Goal: Task Accomplishment & Management: Use online tool/utility

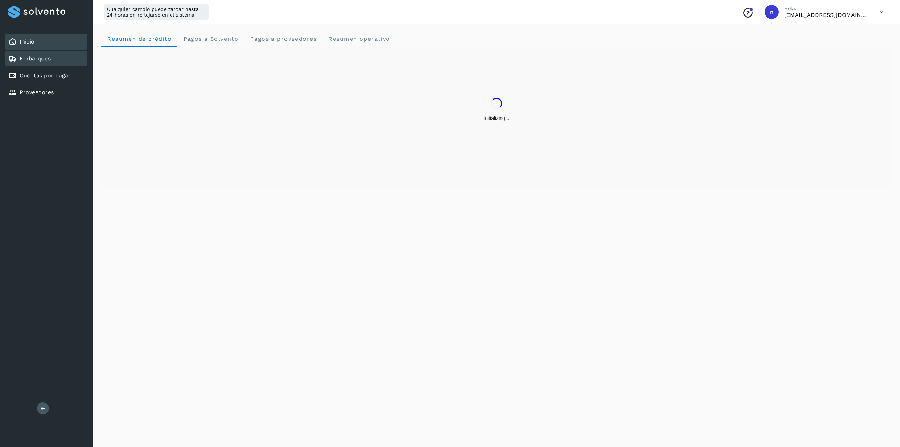
click at [41, 61] on link "Embarques" at bounding box center [35, 58] width 31 height 7
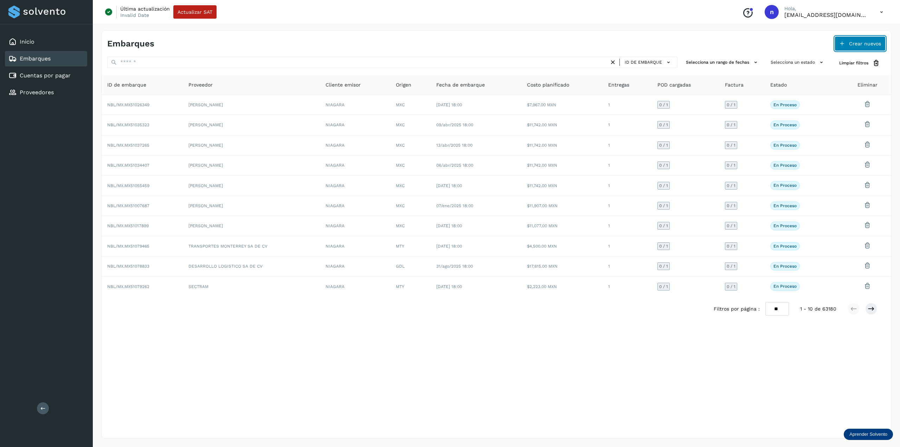
click at [856, 43] on span "Crear nuevos" at bounding box center [865, 43] width 32 height 5
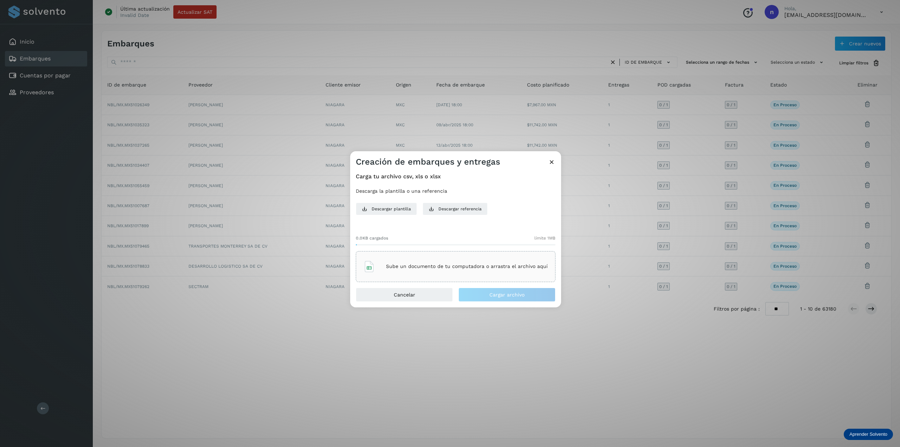
click at [447, 264] on p "Sube un documento de tu computadora o arrastra el archivo aquí" at bounding box center [467, 266] width 162 height 6
click at [508, 299] on button "Cargar archivo" at bounding box center [507, 295] width 97 height 14
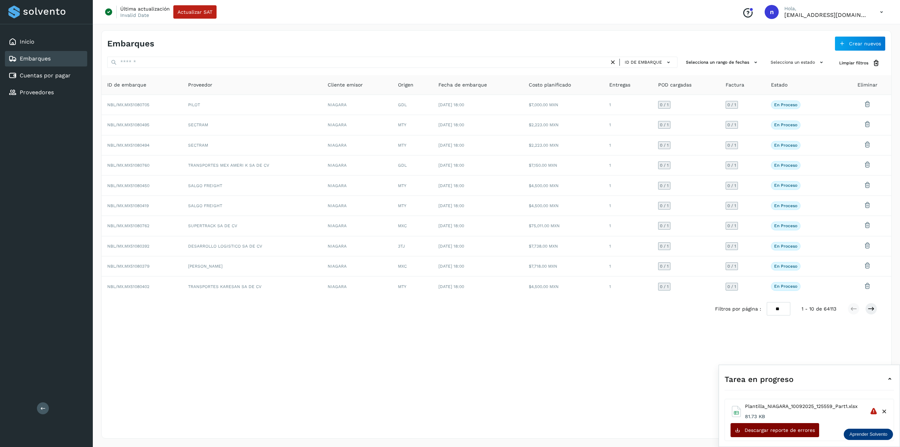
click at [779, 431] on span "Descargar reporte de errores" at bounding box center [780, 430] width 70 height 5
click at [875, 412] on icon at bounding box center [874, 409] width 8 height 8
click at [895, 442] on div at bounding box center [895, 442] width 0 height 0
click at [821, 405] on span "Plantilla_NIAGARA_10092025_125559_Part1.xlsx" at bounding box center [801, 406] width 113 height 7
click at [874, 414] on icon at bounding box center [874, 411] width 8 height 8
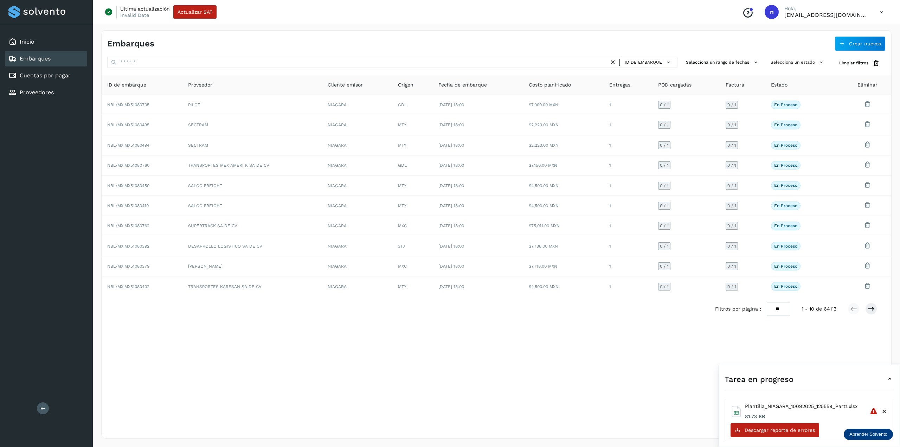
click at [893, 381] on icon at bounding box center [890, 379] width 8 height 8
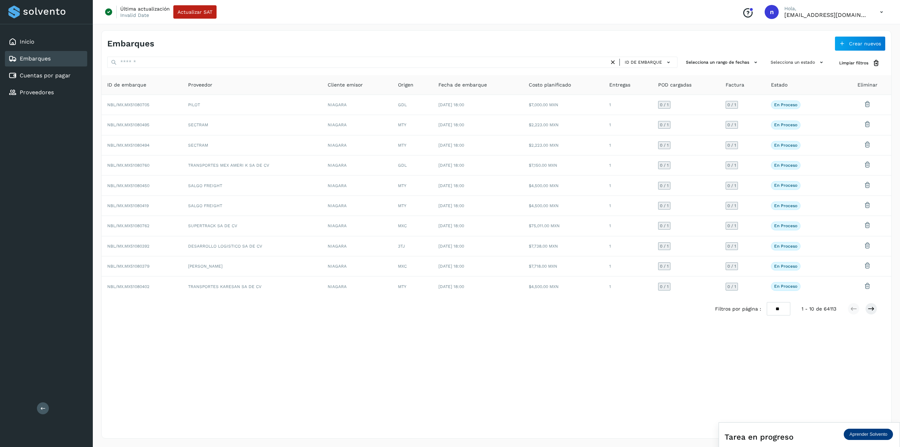
click at [799, 434] on div "Tarea en progreso" at bounding box center [809, 436] width 169 height 17
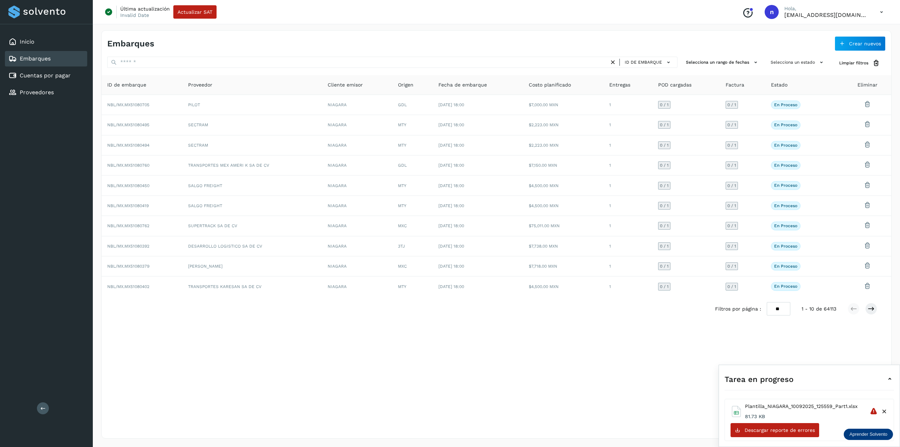
click at [874, 415] on icon at bounding box center [874, 411] width 8 height 8
drag, startPoint x: 623, startPoint y: 359, endPoint x: 649, endPoint y: 353, distance: 26.8
click at [623, 360] on div "Embarques Crear nuevos ID de embarque Selecciona un rango de fechas Selecciona …" at bounding box center [496, 234] width 791 height 408
click at [871, 41] on span "Crear nuevos" at bounding box center [865, 43] width 32 height 5
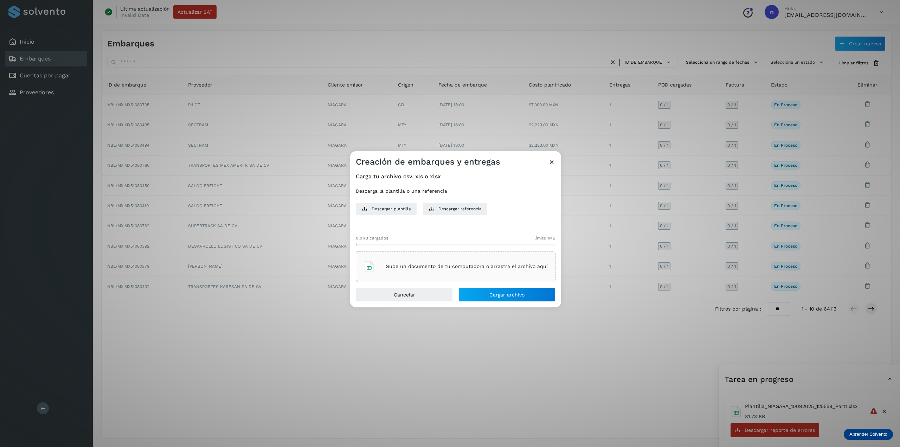
click at [402, 270] on div "Sube un documento de tu computadora o arrastra el archivo aquí" at bounding box center [456, 266] width 184 height 19
click at [534, 293] on button "Cargar archivo" at bounding box center [507, 295] width 97 height 14
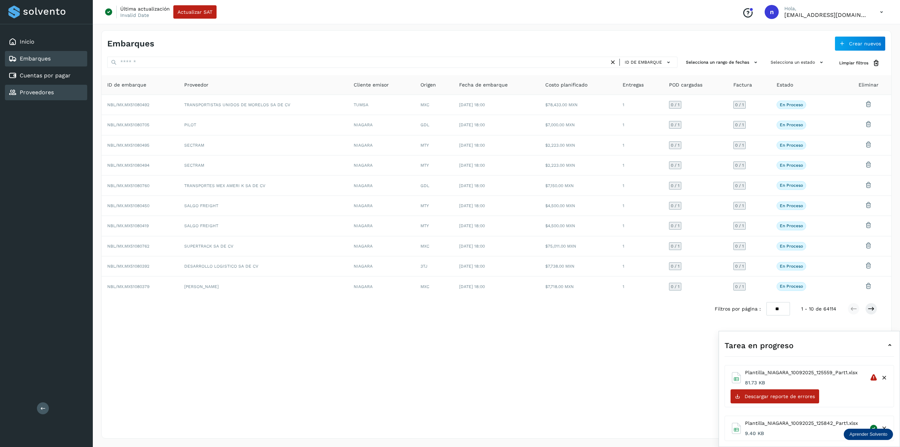
click at [44, 91] on link "Proveedores" at bounding box center [37, 92] width 34 height 7
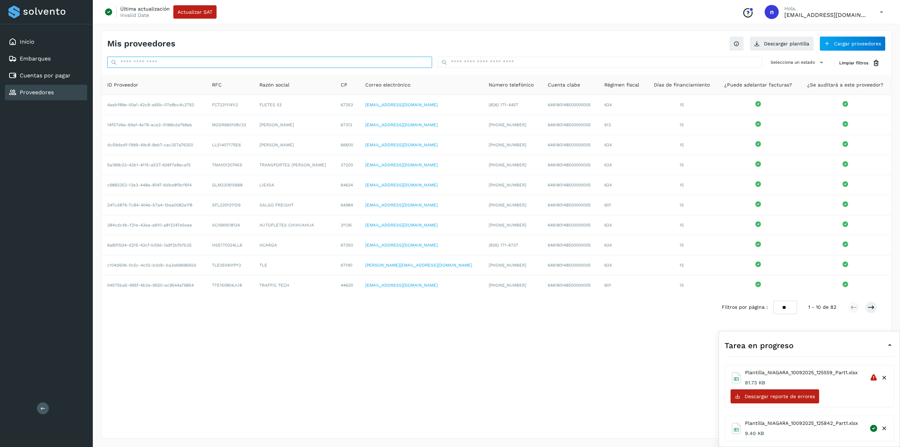
click at [380, 64] on input "text" at bounding box center [269, 62] width 325 height 11
paste input "**********"
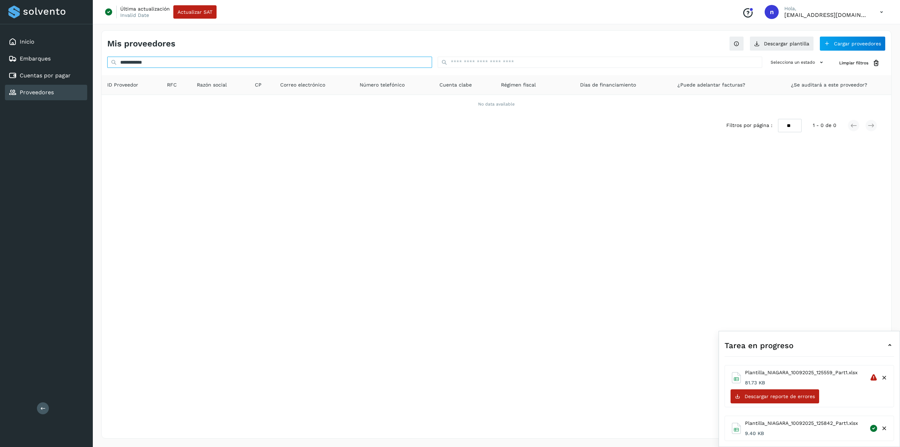
type input "**********"
click at [862, 45] on button "Cargar proveedores" at bounding box center [853, 43] width 66 height 15
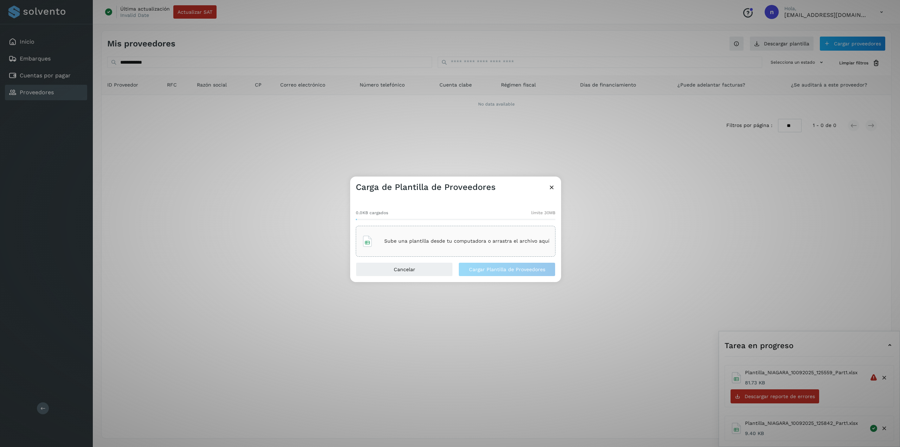
click at [503, 242] on p "Sube una plantilla desde tu computadora o arrastra el archivo aquí" at bounding box center [466, 241] width 165 height 6
click at [549, 188] on icon at bounding box center [551, 187] width 7 height 7
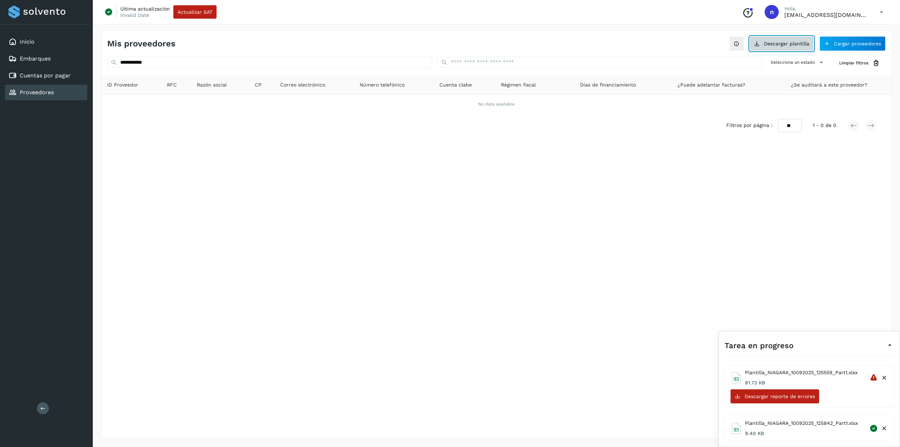
click at [763, 44] on button "Descargar plantilla" at bounding box center [782, 43] width 64 height 15
click at [827, 44] on icon at bounding box center [827, 44] width 6 height 6
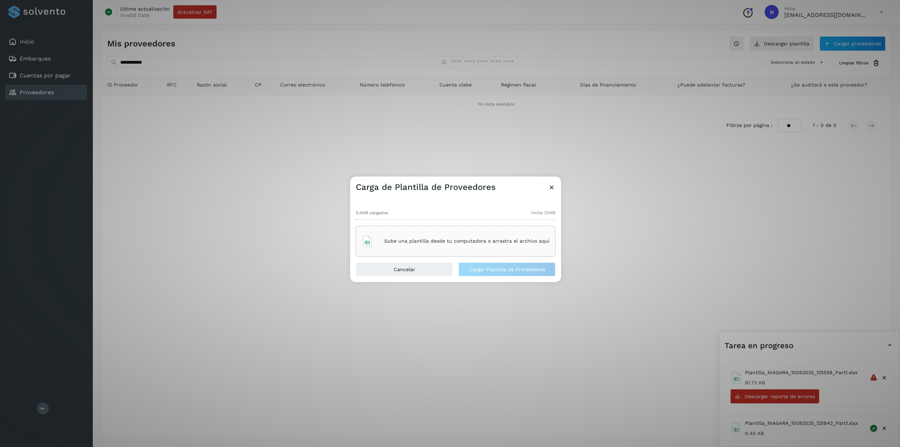
click at [482, 245] on div "Sube una plantilla desde tu computadora o arrastra el archivo aquí" at bounding box center [456, 241] width 188 height 19
click at [513, 272] on button "Cargar Plantilla de Proveedores" at bounding box center [507, 269] width 97 height 14
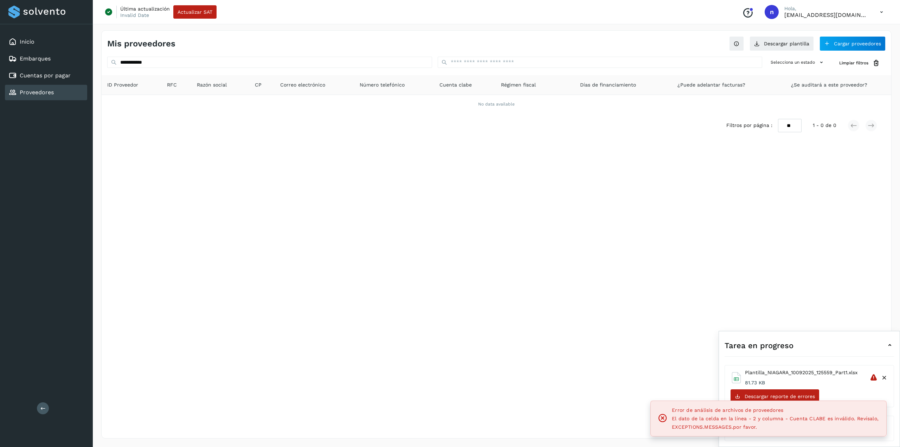
click at [715, 428] on span "El dato de la celda en la línea - 2 y columna - Cuenta CLABE es inválido. Revís…" at bounding box center [775, 423] width 207 height 14
drag, startPoint x: 235, startPoint y: 64, endPoint x: 65, endPoint y: 83, distance: 171.6
click at [65, 83] on div "**********" at bounding box center [450, 223] width 900 height 447
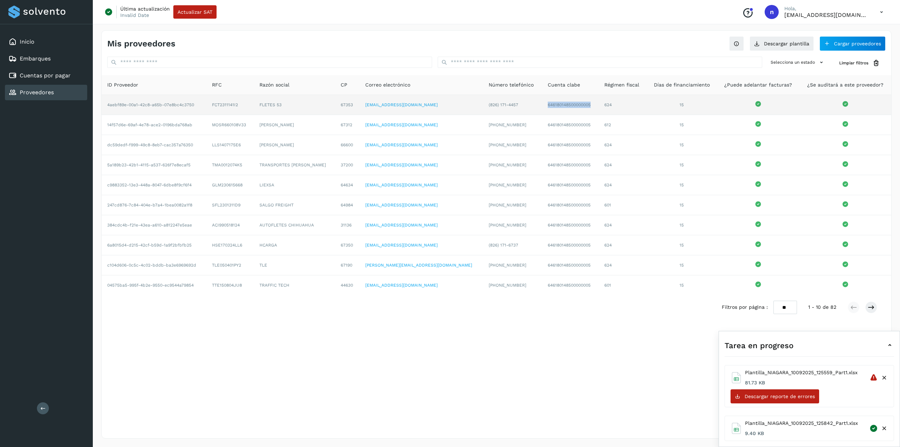
drag, startPoint x: 572, startPoint y: 103, endPoint x: 520, endPoint y: 107, distance: 51.9
click at [542, 107] on td "646180148500000005" at bounding box center [570, 105] width 57 height 20
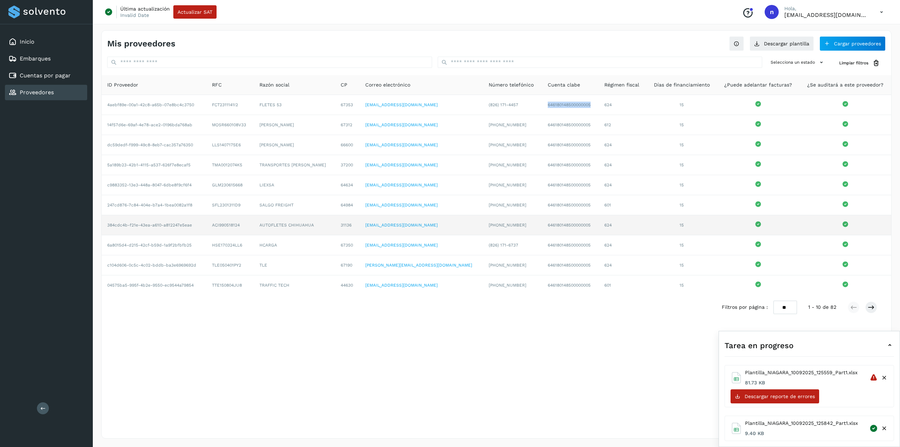
copy td "646180148500000005"
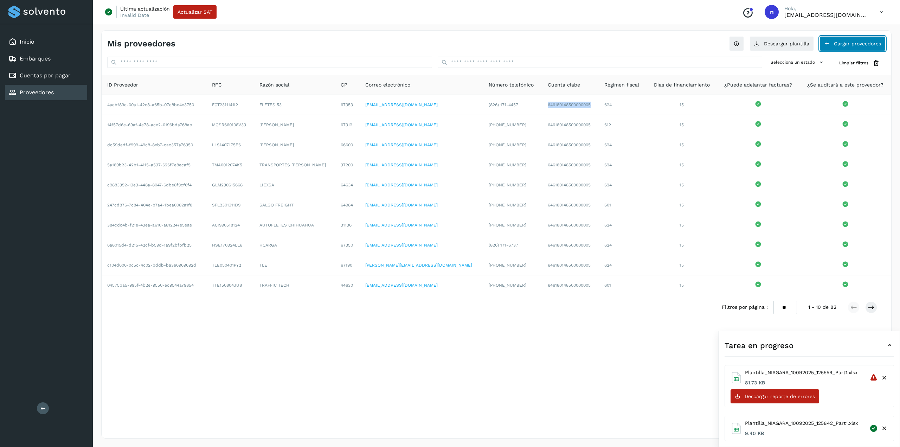
click at [853, 43] on button "Cargar proveedores" at bounding box center [853, 43] width 66 height 15
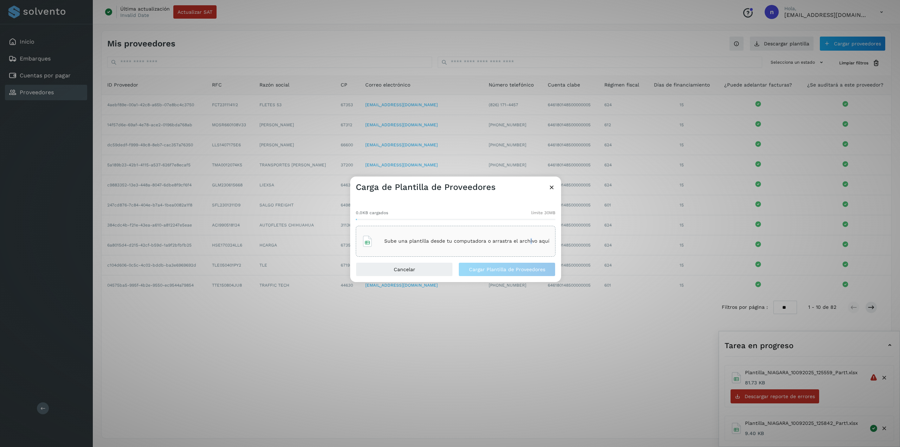
click at [531, 236] on div "Sube una plantilla desde tu computadora o arrastra el archivo aquí" at bounding box center [456, 241] width 188 height 19
click at [503, 273] on button "Cargar Plantilla de Proveedores" at bounding box center [507, 269] width 97 height 14
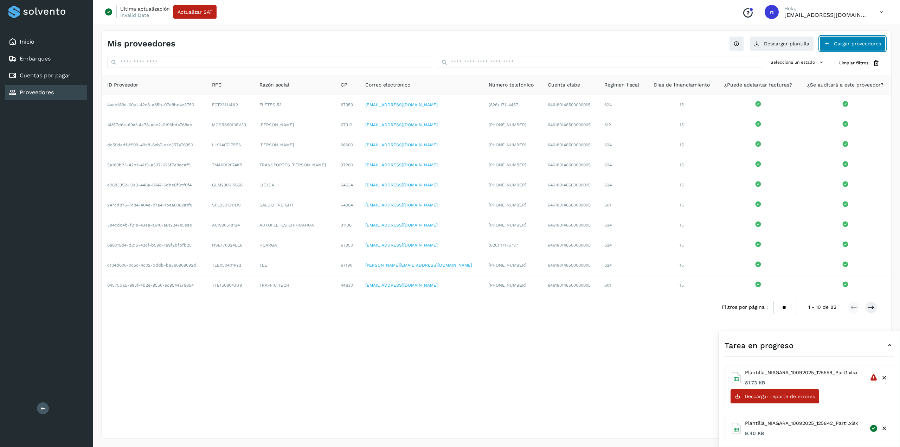
click at [857, 44] on button "Cargar proveedores" at bounding box center [853, 43] width 66 height 15
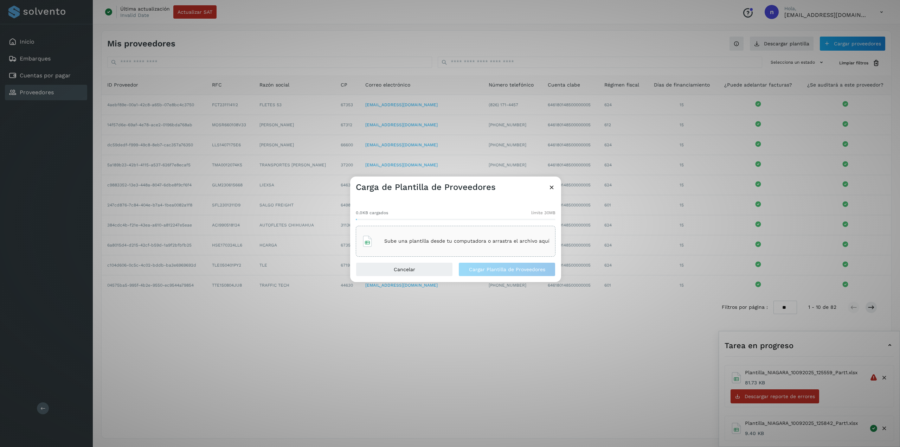
click at [457, 254] on div "Sube una plantilla desde tu computadora o arrastra el archivo aquí" at bounding box center [456, 241] width 200 height 31
click at [547, 264] on button "Cargar Plantilla de Proveedores" at bounding box center [507, 269] width 97 height 14
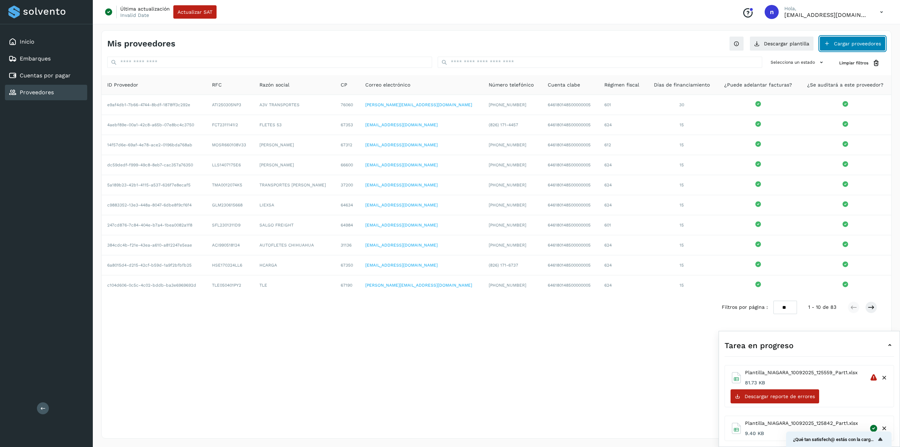
drag, startPoint x: 846, startPoint y: 48, endPoint x: 411, endPoint y: 345, distance: 526.4
click at [411, 345] on div "Mis proveedores Descargar plantilla Cargar proveedores Selecciona un estado Lim…" at bounding box center [496, 234] width 791 height 408
click at [35, 72] on link "Cuentas por pagar" at bounding box center [45, 75] width 51 height 7
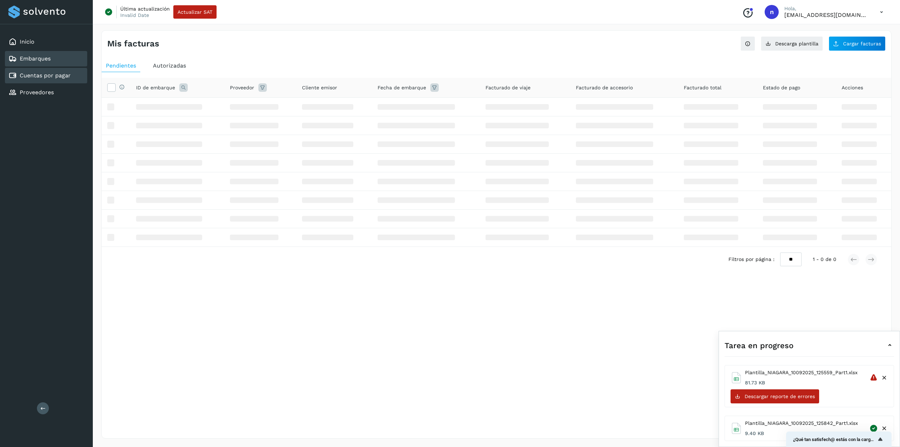
click at [48, 51] on div "Embarques" at bounding box center [46, 58] width 82 height 15
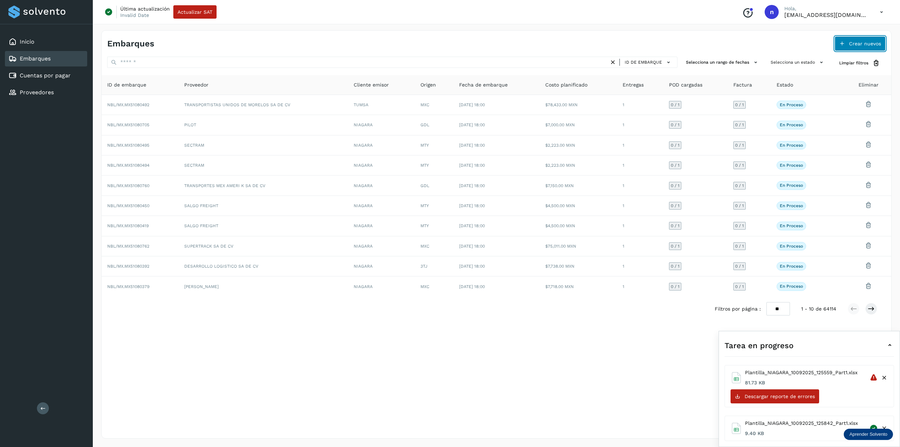
click at [850, 45] on span "Crear nuevos" at bounding box center [865, 43] width 32 height 5
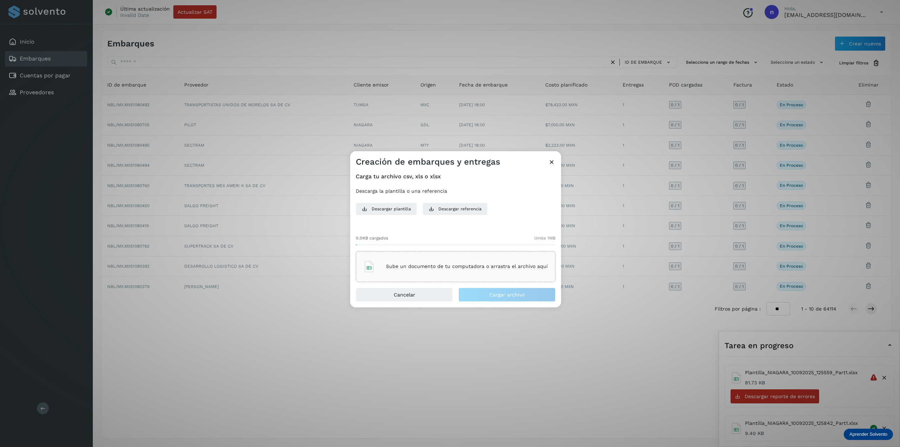
click at [420, 276] on div "Sube un documento de tu computadora o arrastra el archivo aquí" at bounding box center [456, 266] width 200 height 31
click at [492, 294] on span "Cargar archivo" at bounding box center [507, 294] width 35 height 5
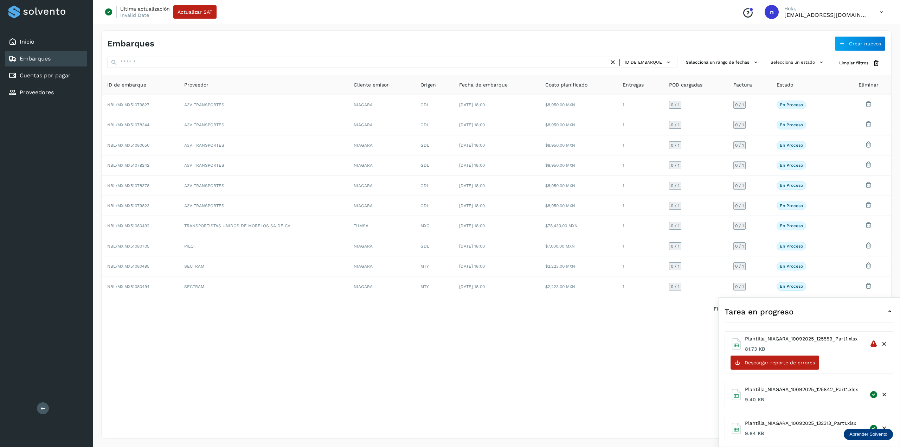
click at [887, 312] on icon at bounding box center [890, 311] width 8 height 8
